Goal: Information Seeking & Learning: Understand process/instructions

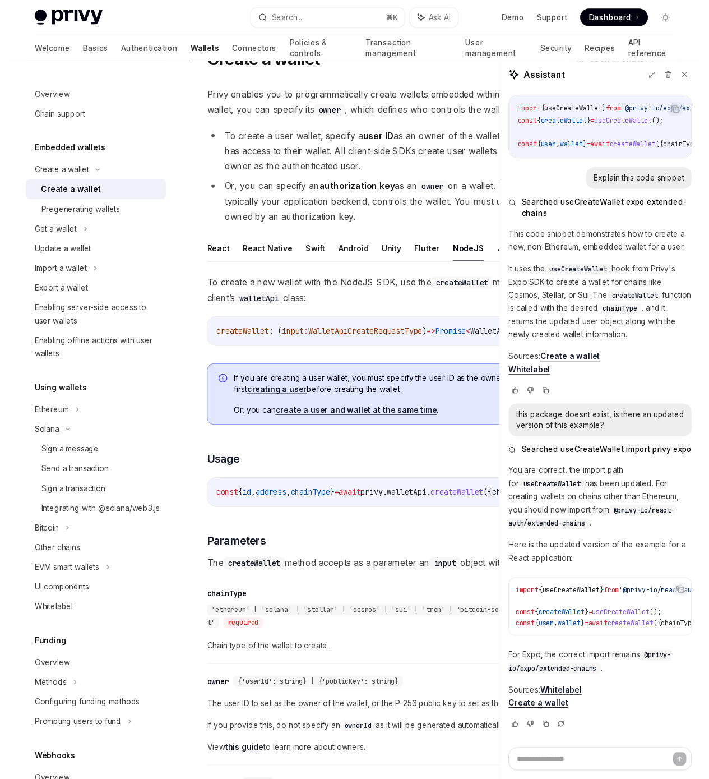
scroll to position [58, 0]
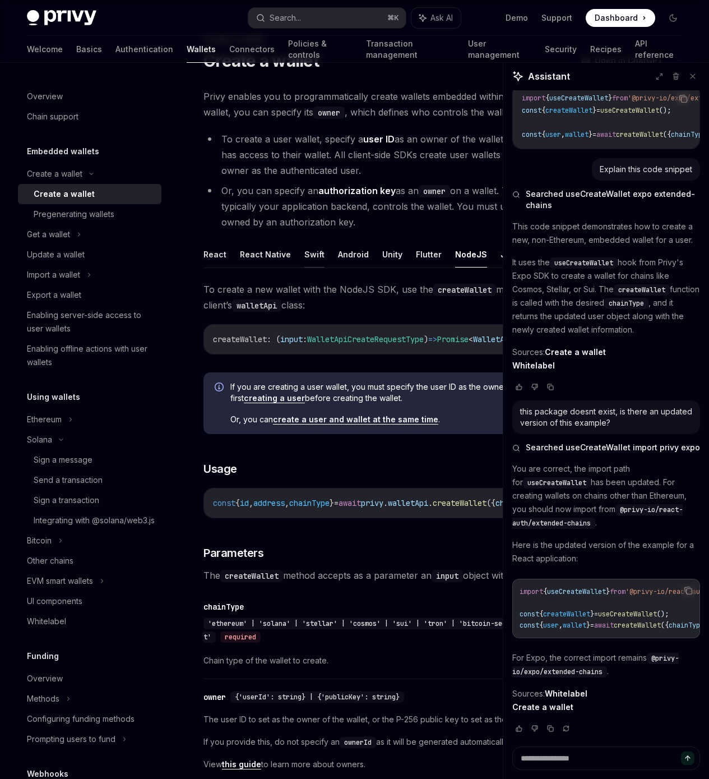
click at [304, 267] on button "Swift" at bounding box center [314, 254] width 20 height 26
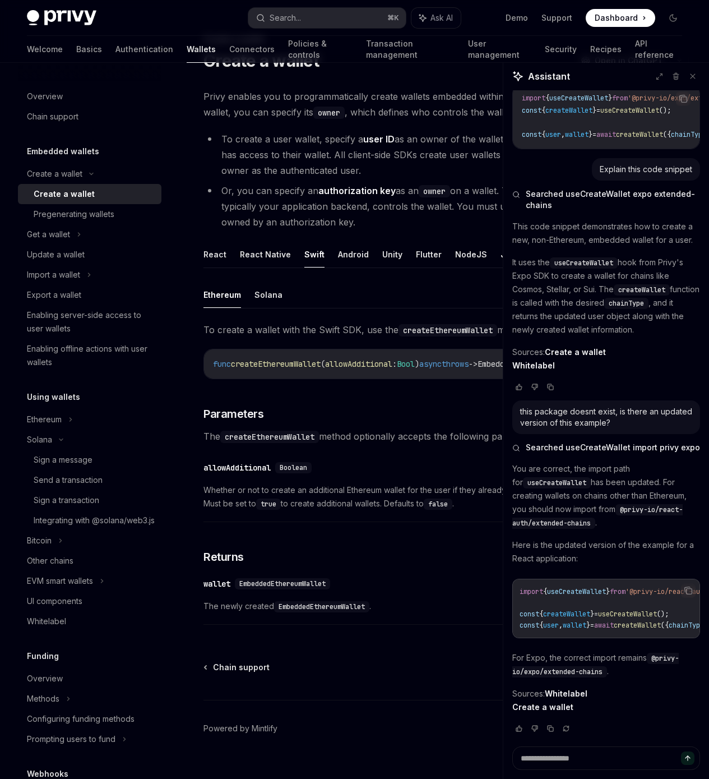
click at [234, 268] on ul "React React Native Swift Android Unity Flutter NodeJS Java REST API" at bounding box center [447, 254] width 486 height 27
click at [253, 267] on button "React Native" at bounding box center [265, 254] width 51 height 26
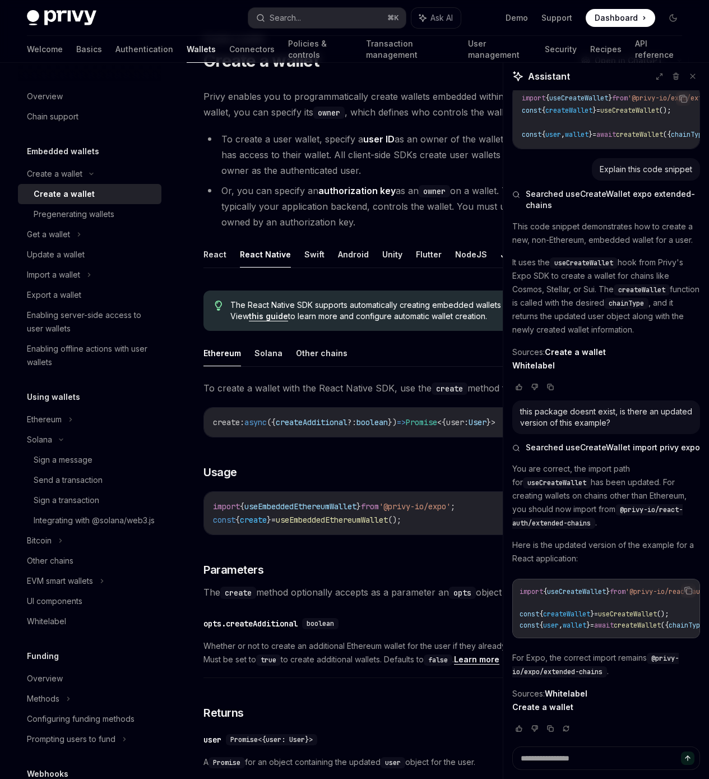
scroll to position [59, 0]
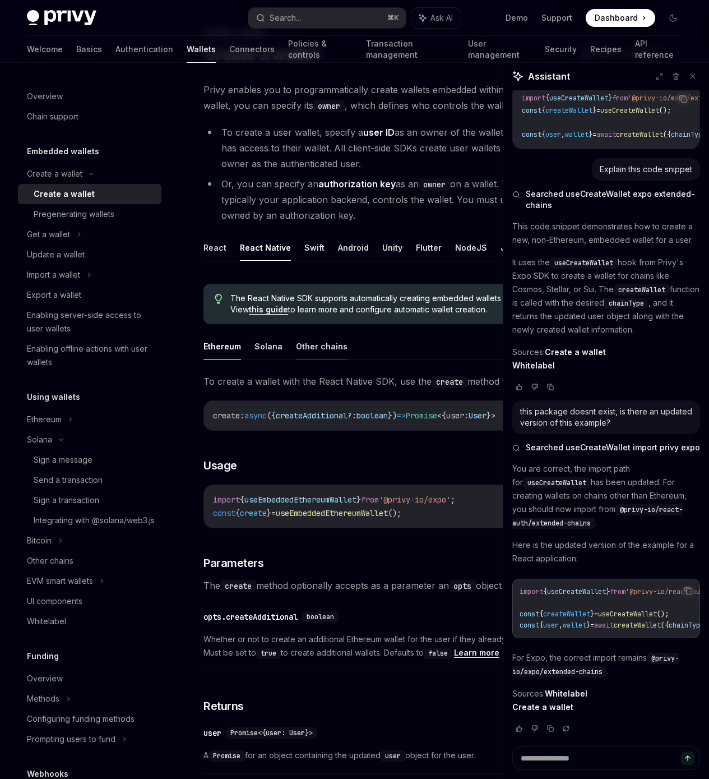
click at [303, 359] on button "Other chains" at bounding box center [322, 346] width 52 height 26
type textarea "*"
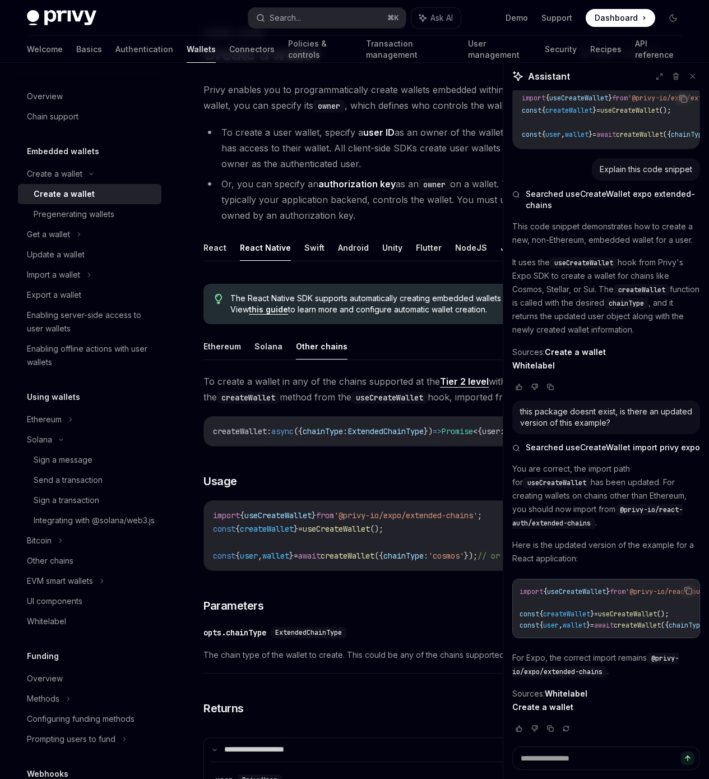
click at [292, 405] on span "To create a wallet in any of the chains supported at the Tier 2 level with the …" at bounding box center [447, 388] width 486 height 31
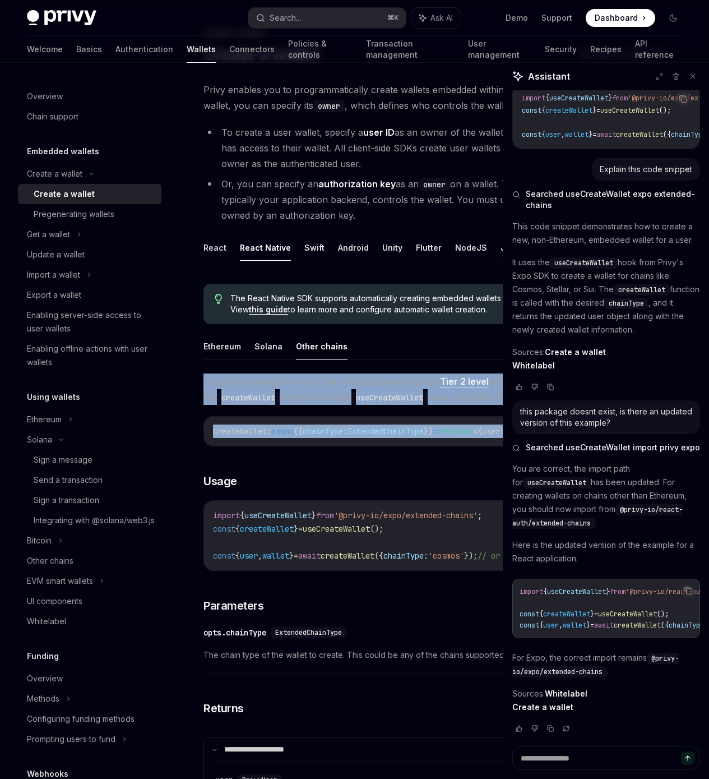
drag, startPoint x: 292, startPoint y: 481, endPoint x: 317, endPoint y: 565, distance: 87.3
click at [317, 573] on div "**********" at bounding box center [447, 638] width 486 height 530
copy div "To create a wallet in any of the chains supported at the Tier 2 level with the …"
click at [389, 405] on span "To create a wallet in any of the chains supported at the Tier 2 level with the …" at bounding box center [447, 388] width 486 height 31
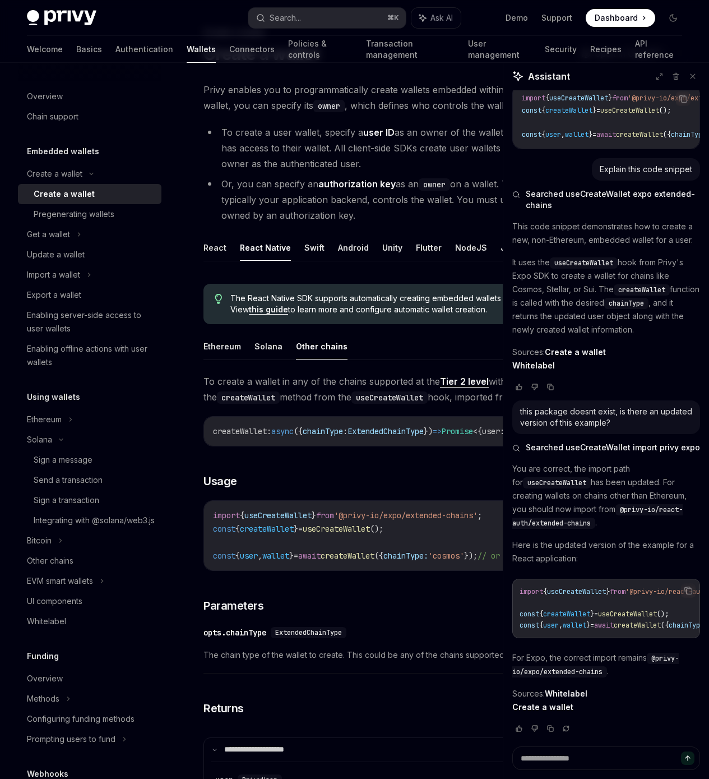
click at [298, 405] on span "To create a wallet in any of the chains supported at the Tier 2 level with the …" at bounding box center [447, 388] width 486 height 31
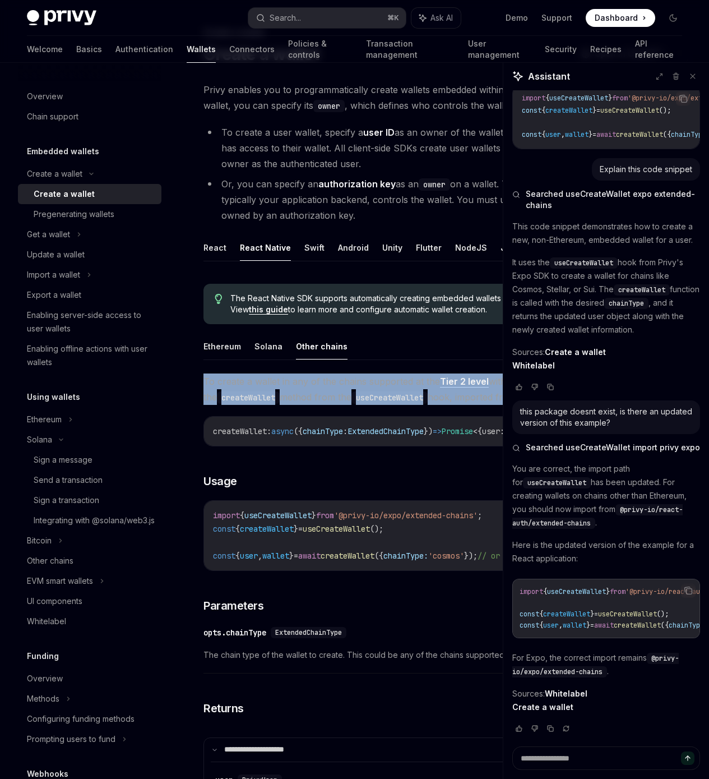
drag, startPoint x: 298, startPoint y: 480, endPoint x: 307, endPoint y: 525, distance: 46.4
click at [307, 405] on span "To create a wallet in any of the chains supported at the Tier 2 level with the …" at bounding box center [447, 388] width 486 height 31
copy div "To create a wallet in any of the chains supported at the Tier 2 level with the …"
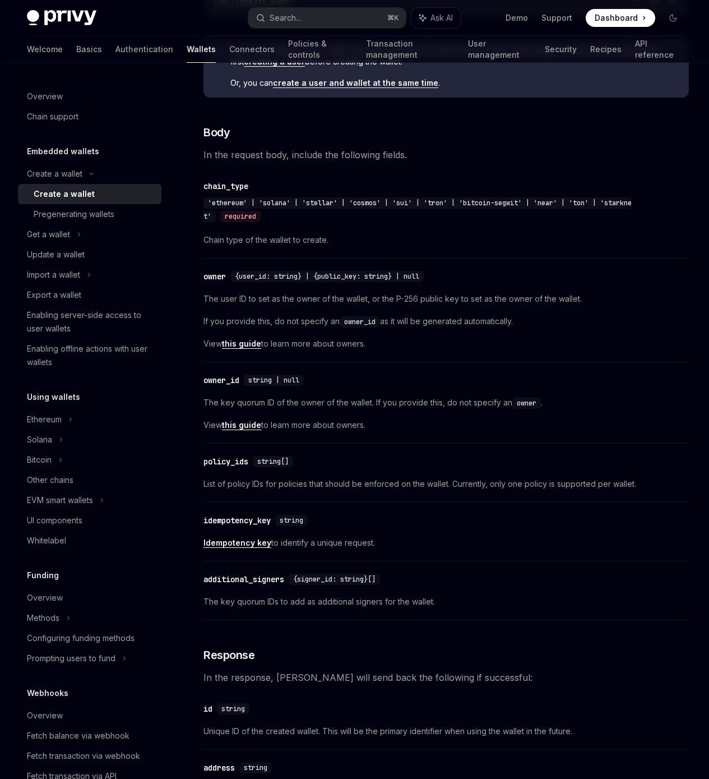
scroll to position [344, 0]
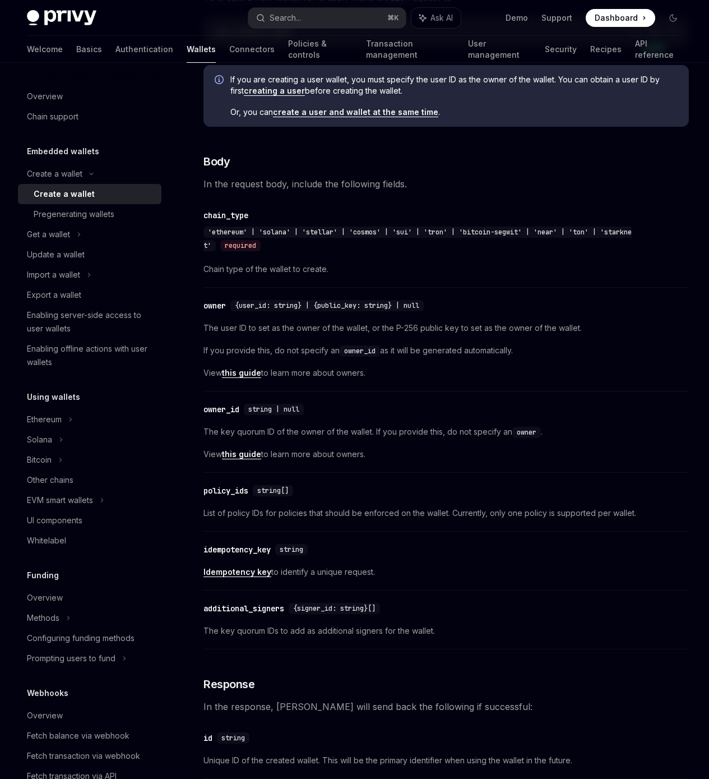
click at [650, 36] on icon "Copy the contents from the code block" at bounding box center [654, 31] width 9 height 9
click at [242, 310] on span "{user_id: string} | {public_key: string} | null" at bounding box center [327, 305] width 184 height 9
copy span "{user_id: string} | {public_key: string} | null"
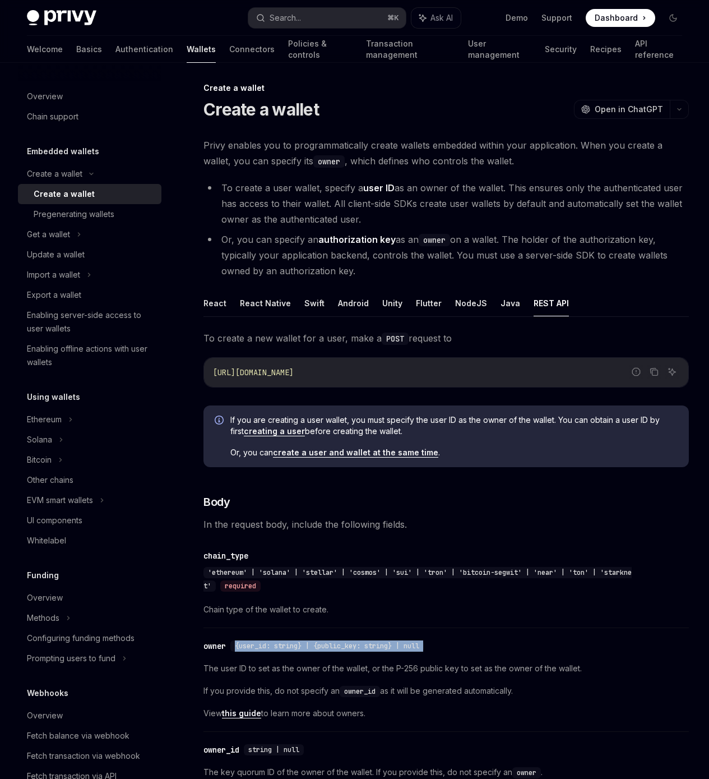
scroll to position [0, 0]
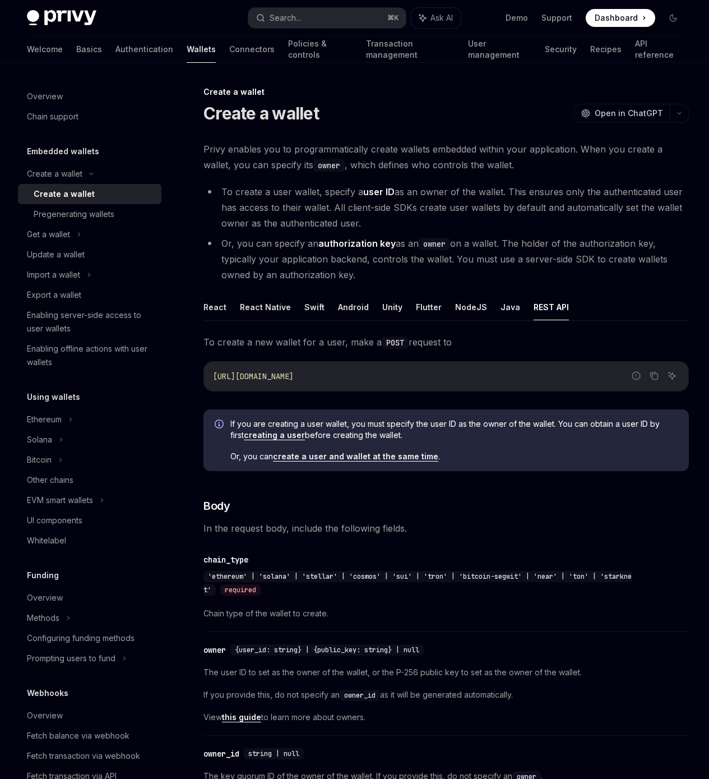
click at [0, 0] on div "On this page Usage Parameters Returns Callbacks" at bounding box center [0, 0] width 0 height 0
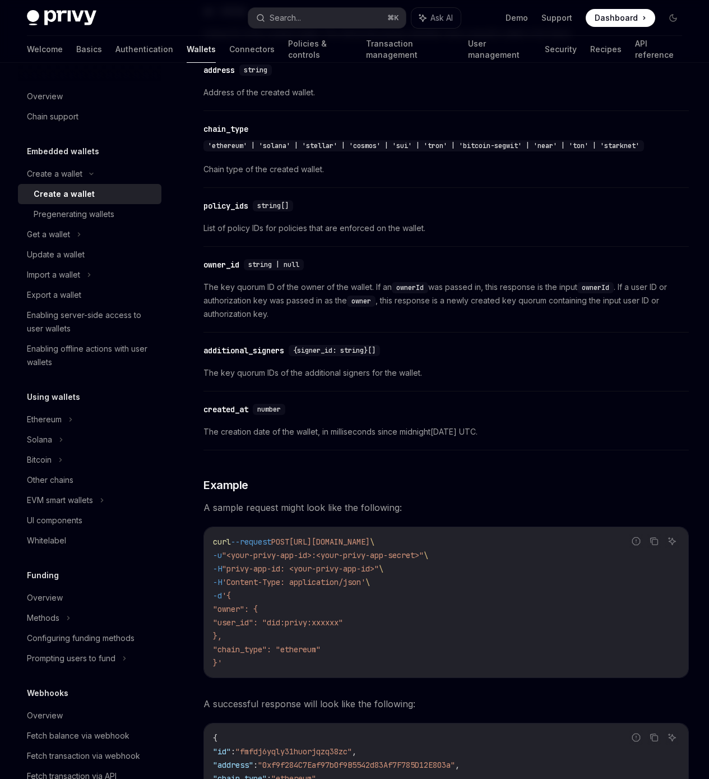
scroll to position [1239, 0]
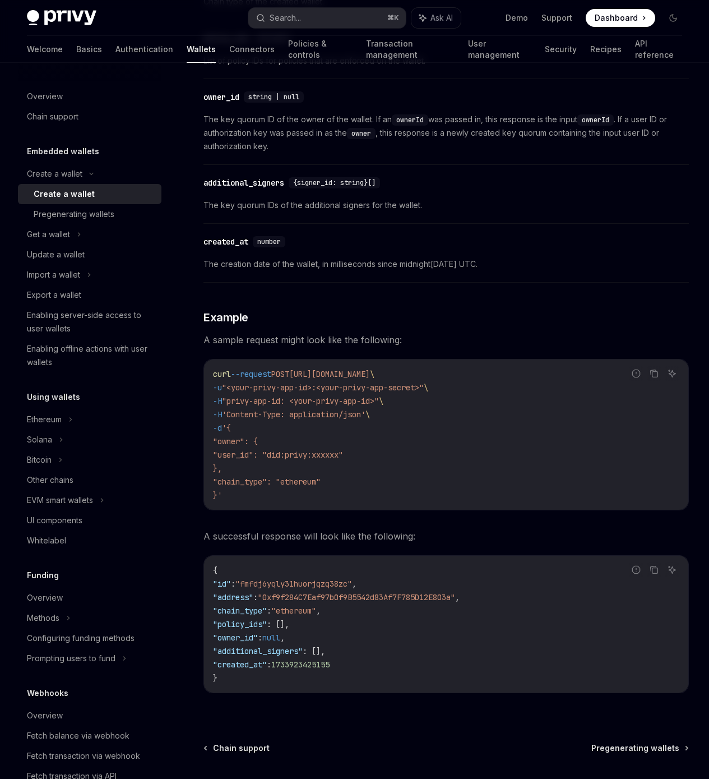
click at [0, 0] on div "On this page Usage Parameters Returns Callbacks" at bounding box center [0, 0] width 0 height 0
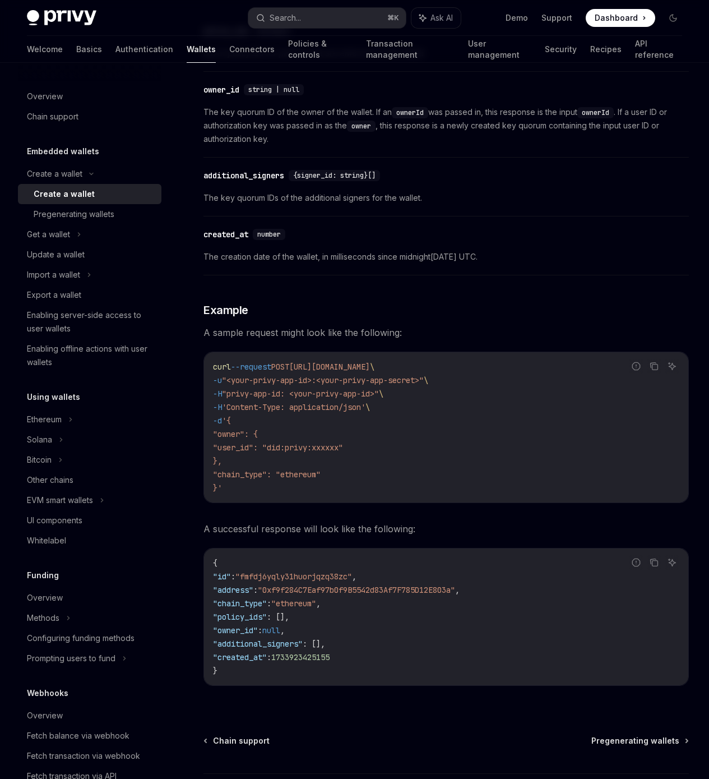
scroll to position [1426, 0]
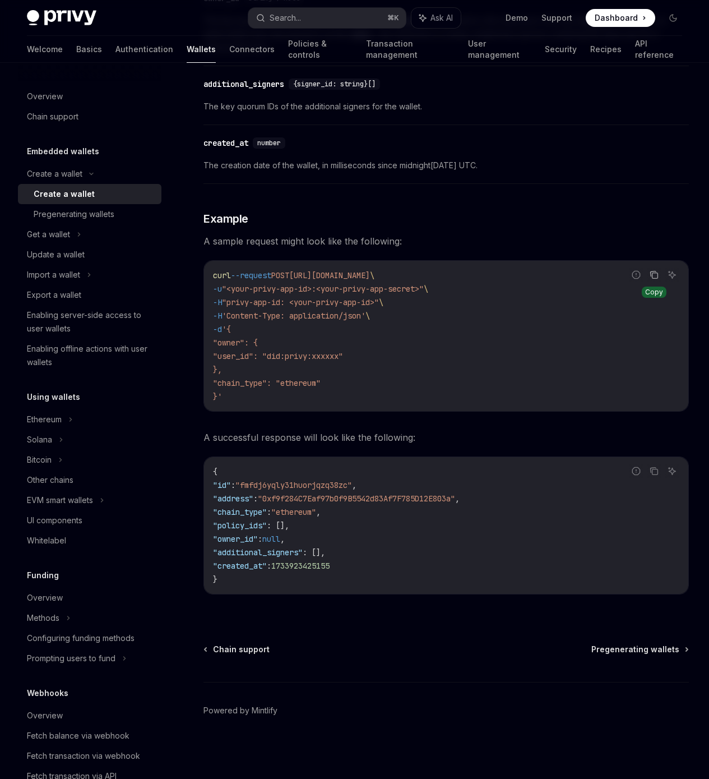
click at [650, 279] on icon "Copy the contents from the code block" at bounding box center [654, 274] width 9 height 9
click at [0, 0] on div "On this page Usage Parameters Returns Callbacks" at bounding box center [0, 0] width 0 height 0
